Goal: Complete application form: Complete application form

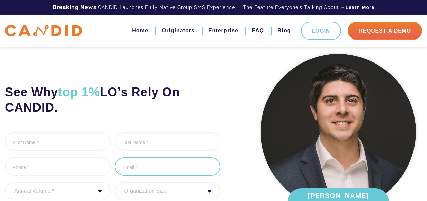
scroll to position [135, 0]
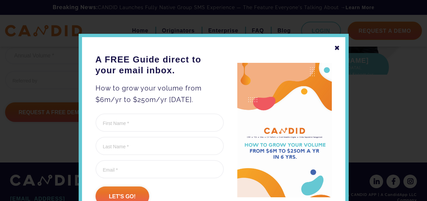
click at [335, 48] on div "✖" at bounding box center [338, 47] width 6 height 11
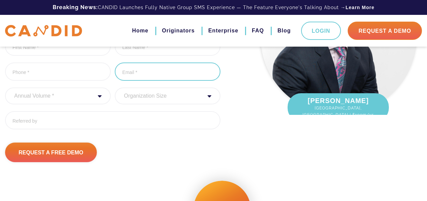
scroll to position [0, 0]
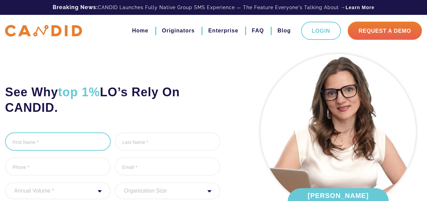
click at [55, 142] on input "First Name *" at bounding box center [58, 141] width 106 height 18
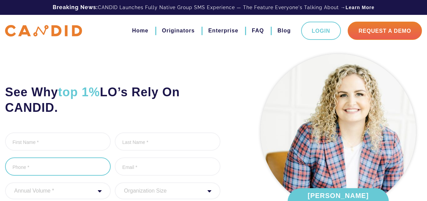
type input "(___) ___-____"
click at [60, 161] on input "(___) ___-____" at bounding box center [58, 166] width 106 height 18
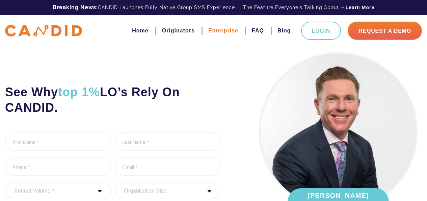
click at [214, 32] on link "Enterprise" at bounding box center [223, 30] width 30 height 11
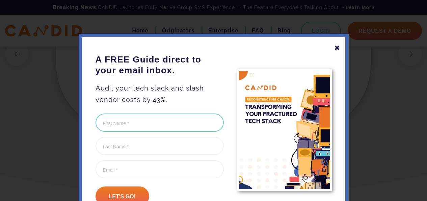
scroll to position [1463, 0]
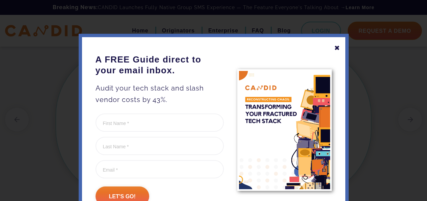
click at [338, 43] on div "✖" at bounding box center [338, 47] width 6 height 11
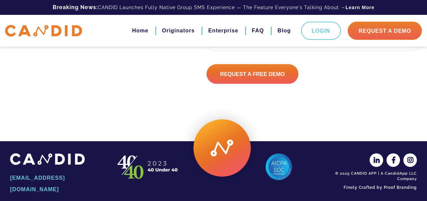
scroll to position [1903, 0]
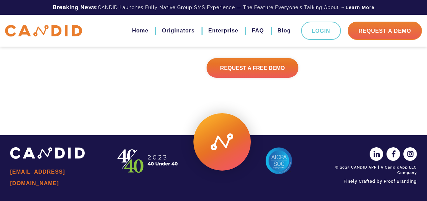
click at [71, 176] on link "[EMAIL_ADDRESS][DOMAIN_NAME]" at bounding box center [57, 177] width 94 height 23
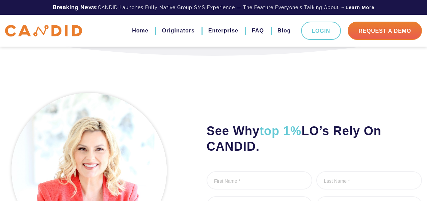
scroll to position [1588, 0]
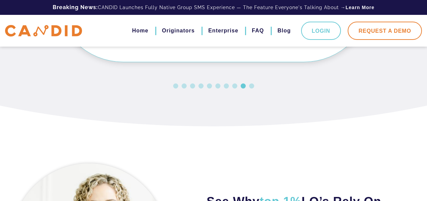
click at [407, 33] on link "Request A Demo" at bounding box center [385, 31] width 74 height 18
